Goal: Task Accomplishment & Management: Manage account settings

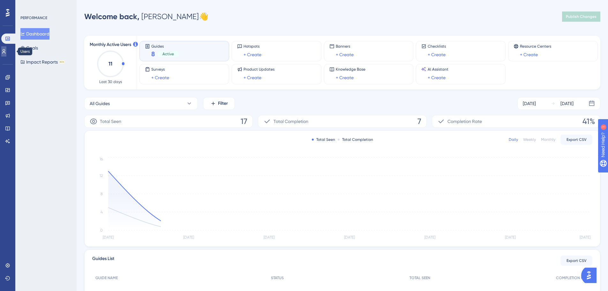
click at [4, 51] on link at bounding box center [3, 51] width 5 height 10
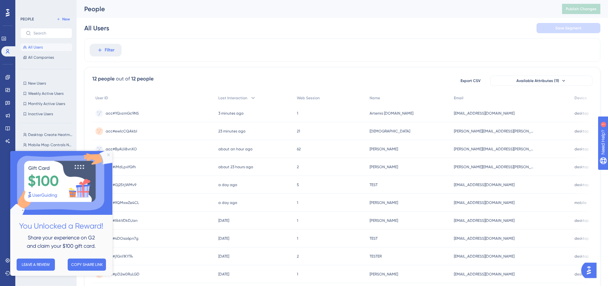
drag, startPoint x: 108, startPoint y: 153, endPoint x: 185, endPoint y: 298, distance: 164.3
click at [108, 153] on icon "Close Preview" at bounding box center [108, 154] width 3 height 3
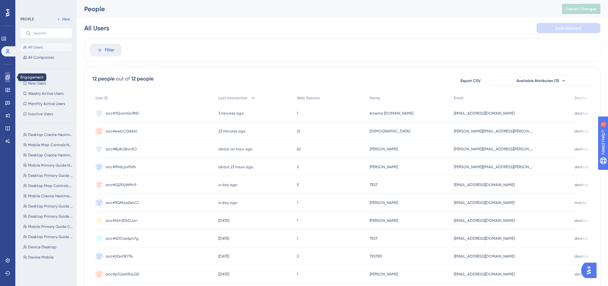
click at [8, 76] on icon at bounding box center [7, 77] width 4 height 4
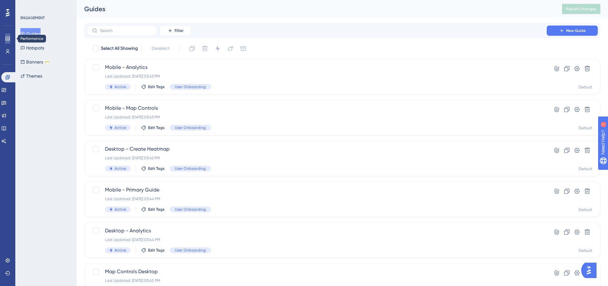
click at [6, 34] on link at bounding box center [7, 38] width 5 height 10
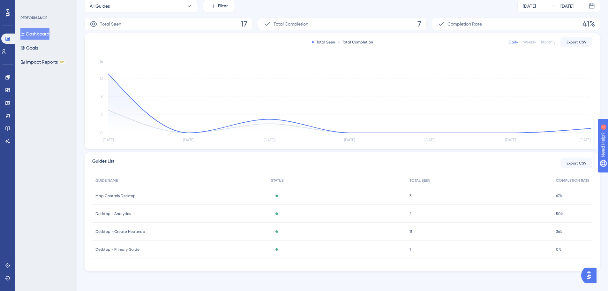
scroll to position [98, 0]
click at [127, 246] on span "Desktop - Primary Guide" at bounding box center [117, 248] width 44 height 5
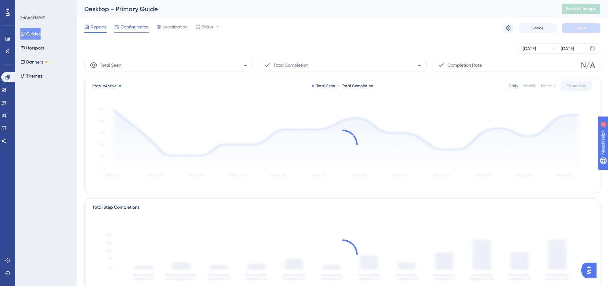
click at [125, 32] on div "Configuration" at bounding box center [131, 28] width 34 height 10
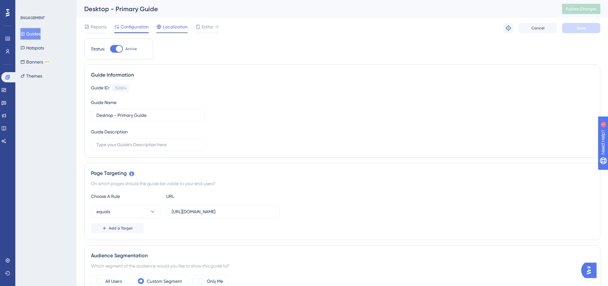
click at [172, 26] on span "Localization" at bounding box center [175, 27] width 25 height 8
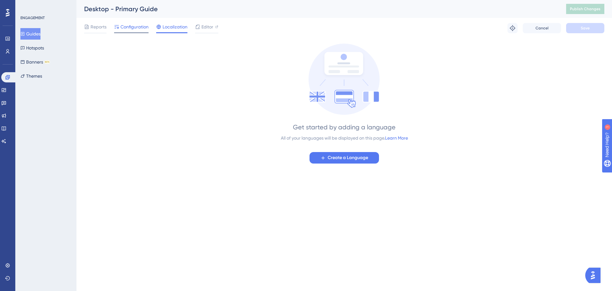
click at [127, 27] on span "Configuration" at bounding box center [135, 27] width 28 height 8
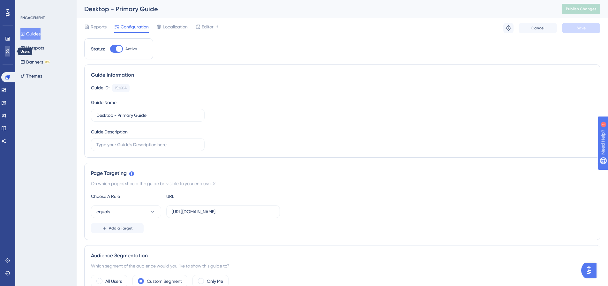
click at [7, 53] on icon at bounding box center [7, 51] width 5 height 5
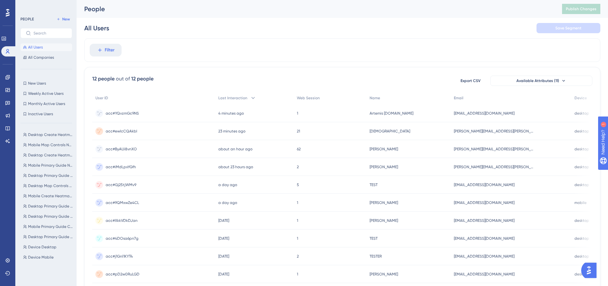
click at [124, 115] on span "acc#YQvzmGc9NS" at bounding box center [122, 113] width 33 height 5
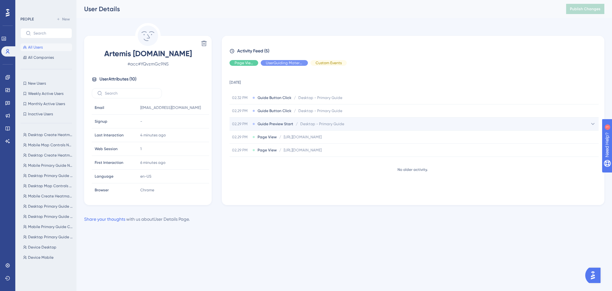
click at [281, 123] on span "Guide Preview Start" at bounding box center [276, 123] width 36 height 5
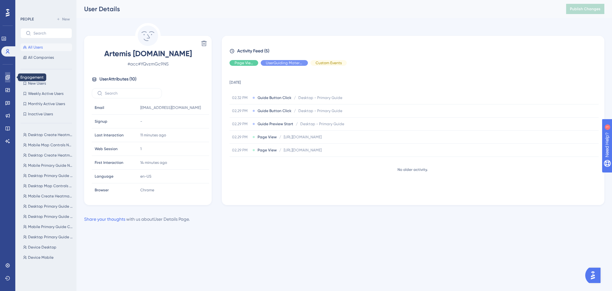
click at [6, 81] on link at bounding box center [7, 77] width 5 height 10
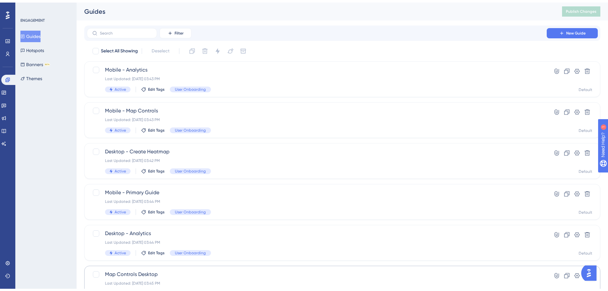
scroll to position [110, 0]
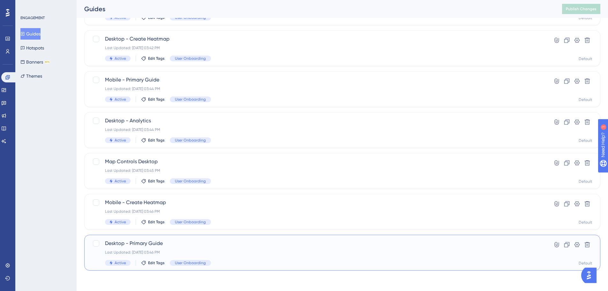
click at [219, 245] on span "Desktop - Primary Guide" at bounding box center [316, 243] width 423 height 8
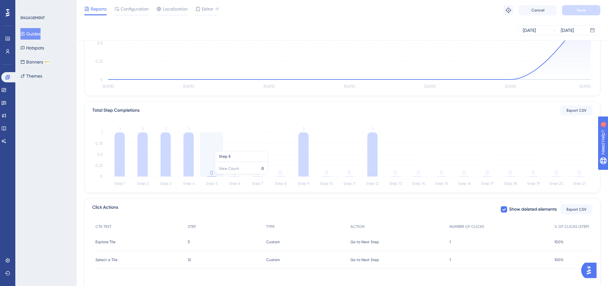
scroll to position [96, 0]
click at [370, 166] on icon at bounding box center [372, 153] width 10 height 44
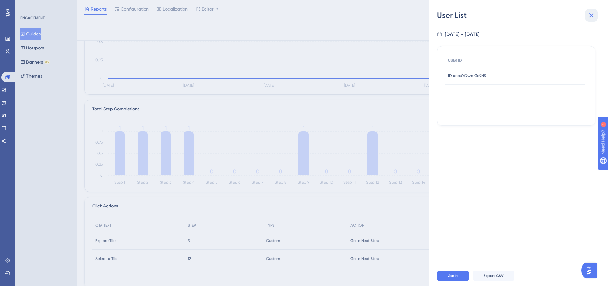
click at [588, 12] on icon at bounding box center [591, 15] width 8 height 8
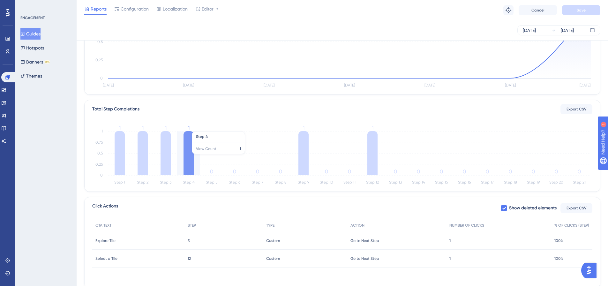
click at [198, 151] on icon "Step 1 Step 2 Step 3 Step 4 Step 5 Step 6 Step 7 Step 8 Step 9 Step 10 Step 11 …" at bounding box center [342, 155] width 500 height 61
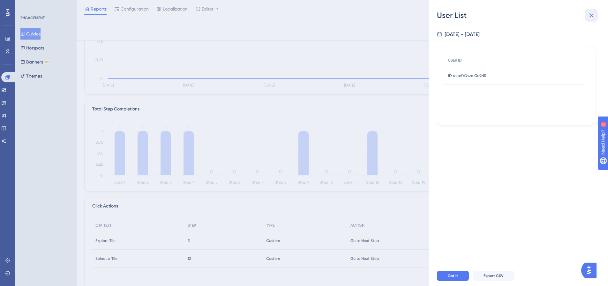
click at [588, 16] on icon at bounding box center [591, 15] width 8 height 8
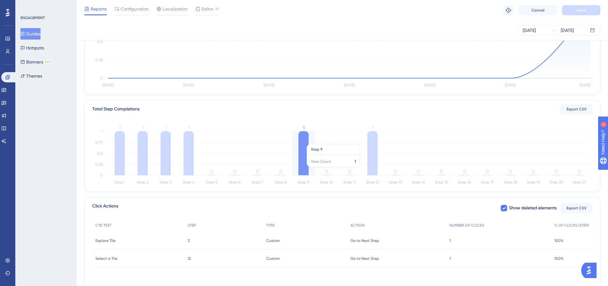
click at [305, 169] on icon at bounding box center [303, 153] width 10 height 44
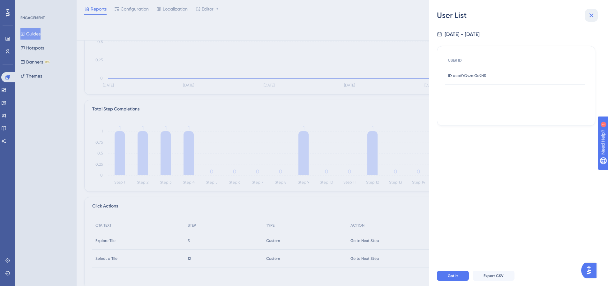
click at [587, 12] on button at bounding box center [591, 15] width 13 height 13
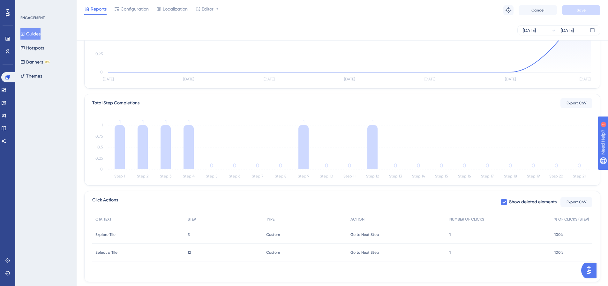
scroll to position [118, 0]
